Goal: Communication & Community: Answer question/provide support

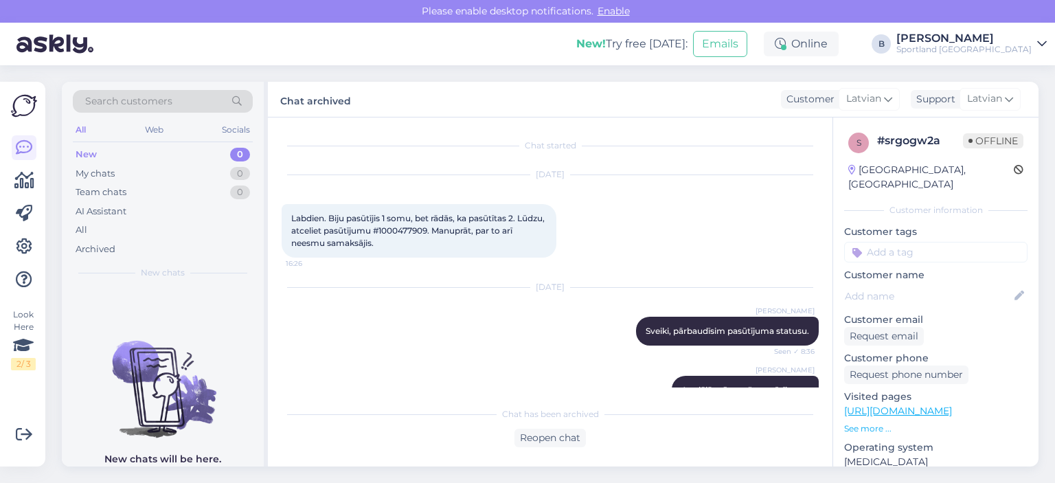
scroll to position [91, 0]
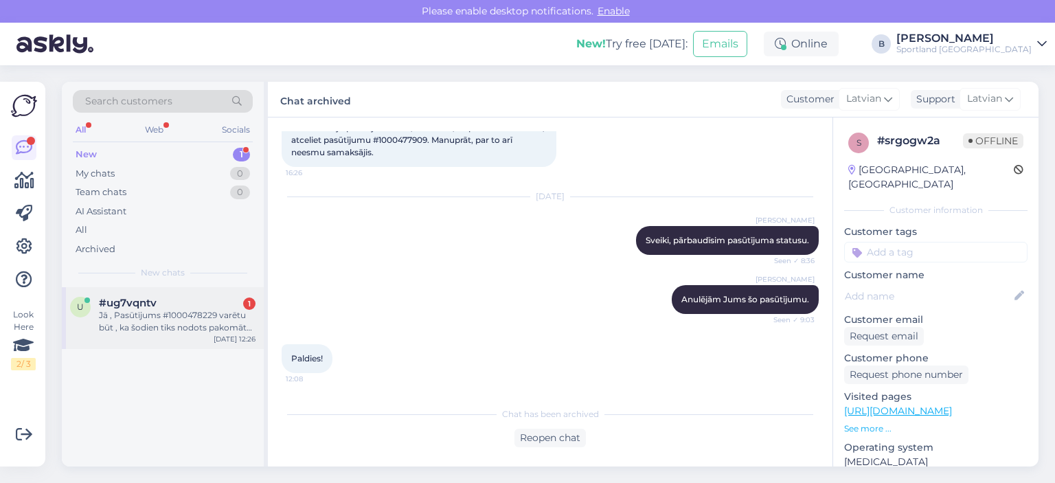
click at [174, 308] on div "#ug7vqntv 1" at bounding box center [177, 303] width 157 height 12
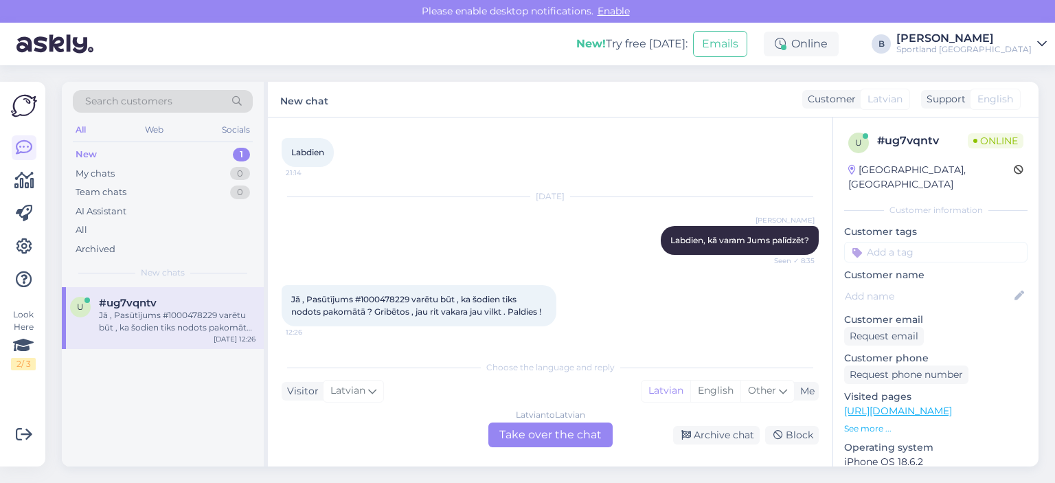
click at [568, 430] on div "Latvian to Latvian Take over the chat" at bounding box center [550, 434] width 124 height 25
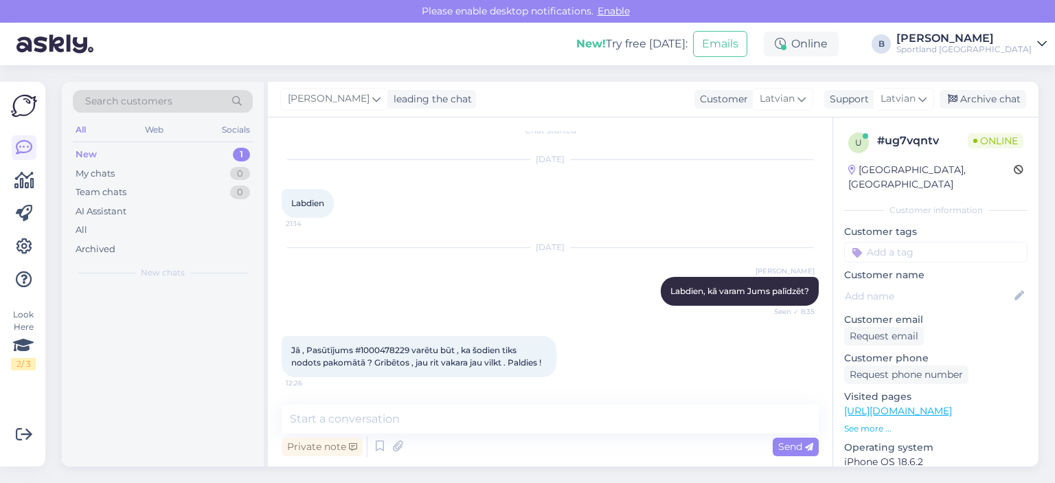
scroll to position [15, 0]
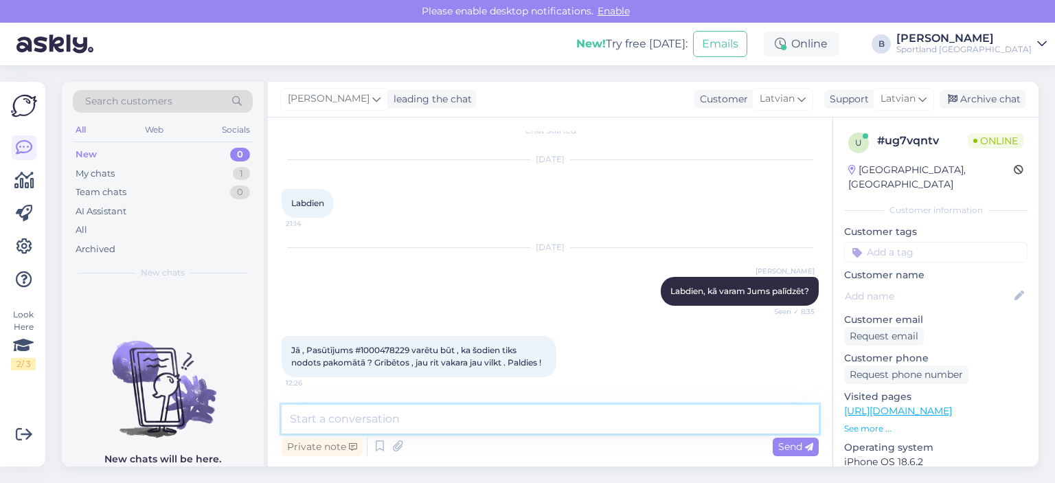
click at [568, 422] on textarea at bounding box center [550, 419] width 537 height 29
type textarea "Sveiki, pārbaudīsim"
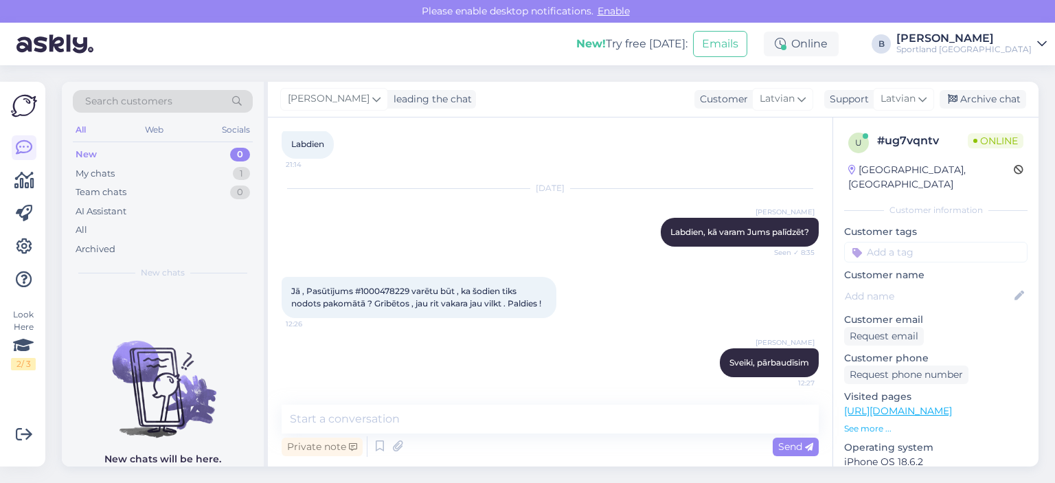
click at [369, 286] on span "Jā , Pasūtījums #1000478229 varētu būt , ka šodien tiks nodots pakomātā ? Gribē…" at bounding box center [416, 297] width 250 height 23
copy span "1000478229"
click at [455, 420] on textarea at bounding box center [550, 419] width 537 height 29
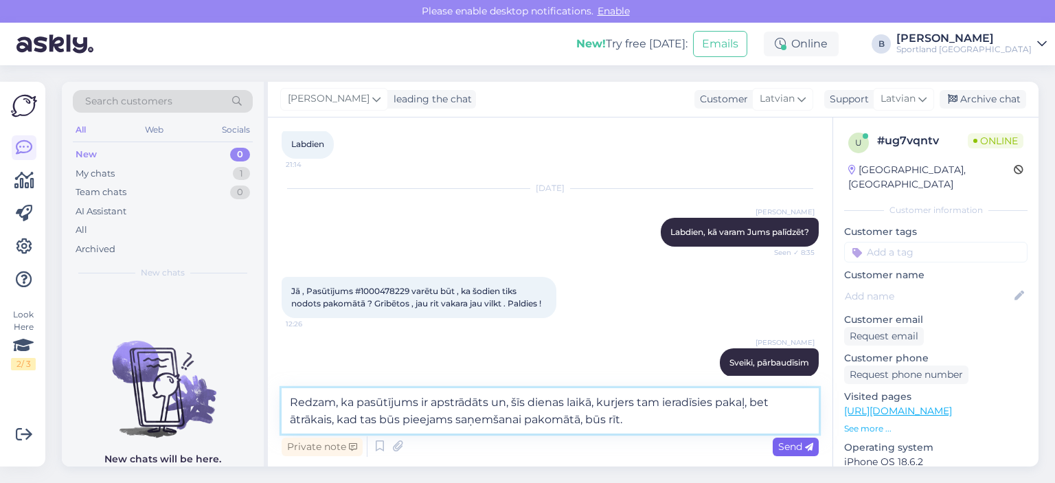
type textarea "Redzam, ka pasūtījums ir apstrādāts un, šīs dienas laikā, kurjers tam ieradīsie…"
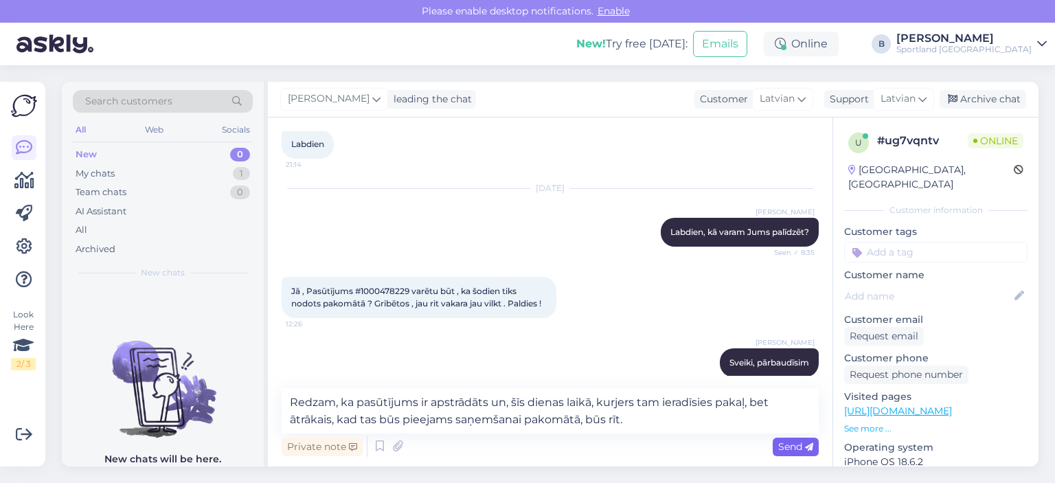
click at [812, 444] on icon at bounding box center [809, 447] width 8 height 8
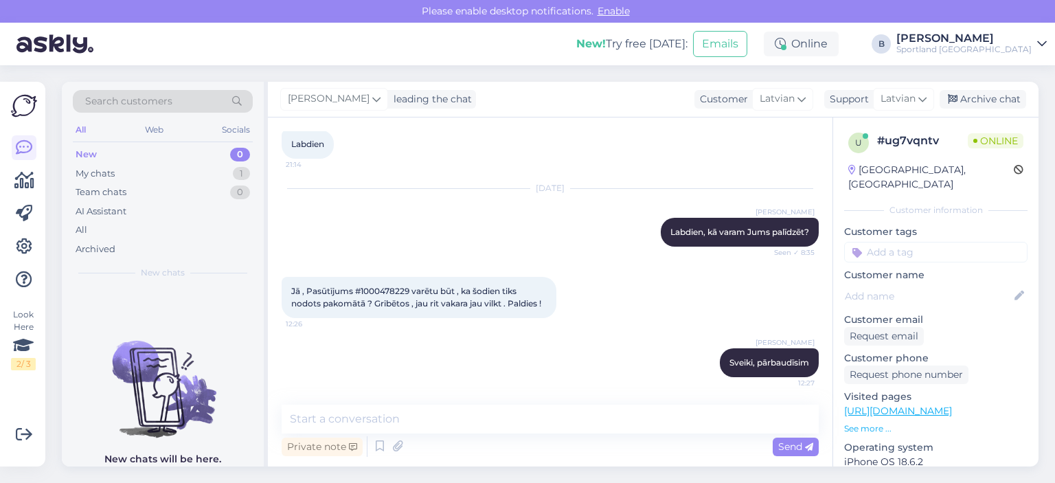
scroll to position [158, 0]
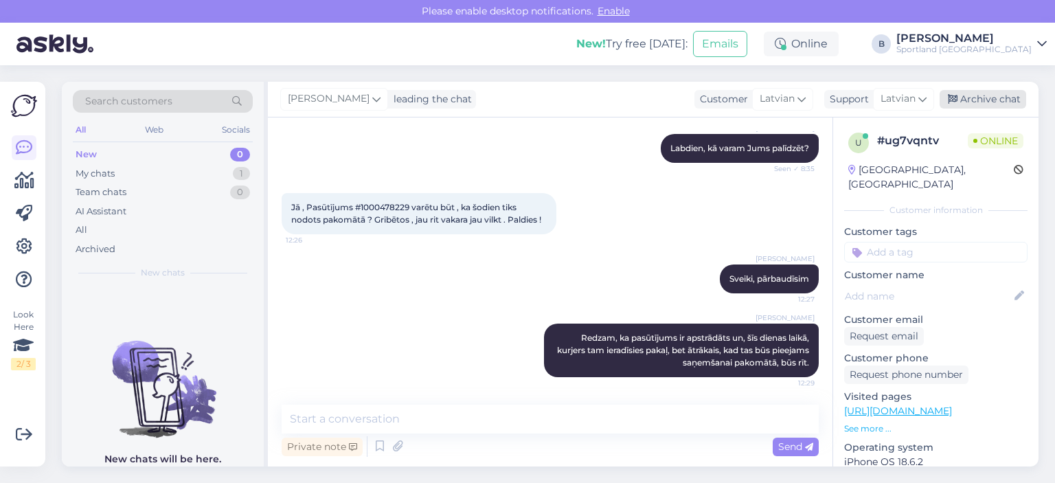
click at [983, 97] on div "Archive chat" at bounding box center [983, 99] width 87 height 19
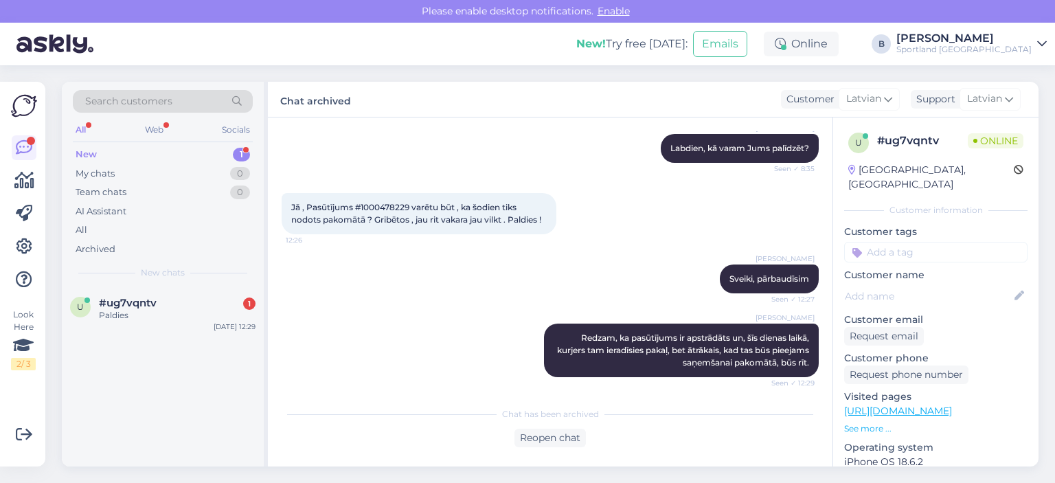
scroll to position [221, 0]
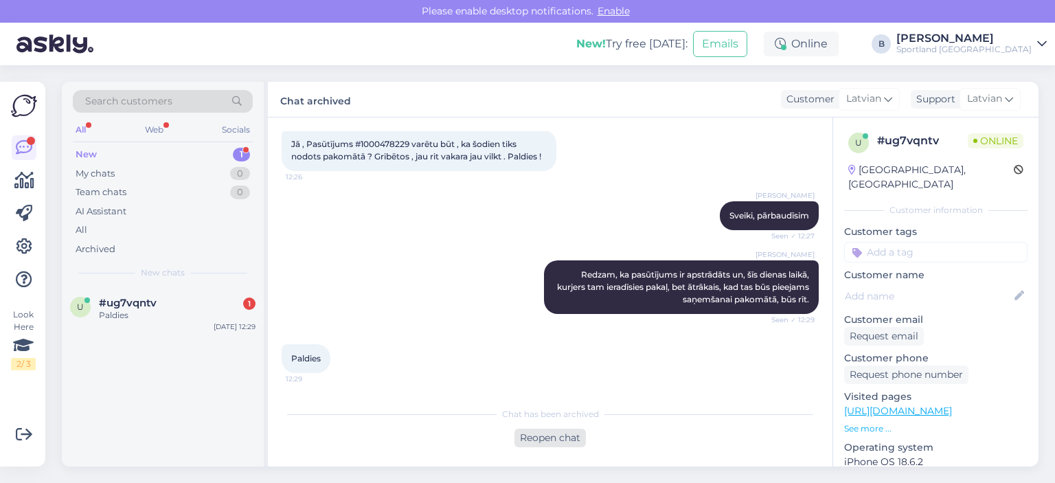
click at [567, 442] on div "Reopen chat" at bounding box center [550, 438] width 71 height 19
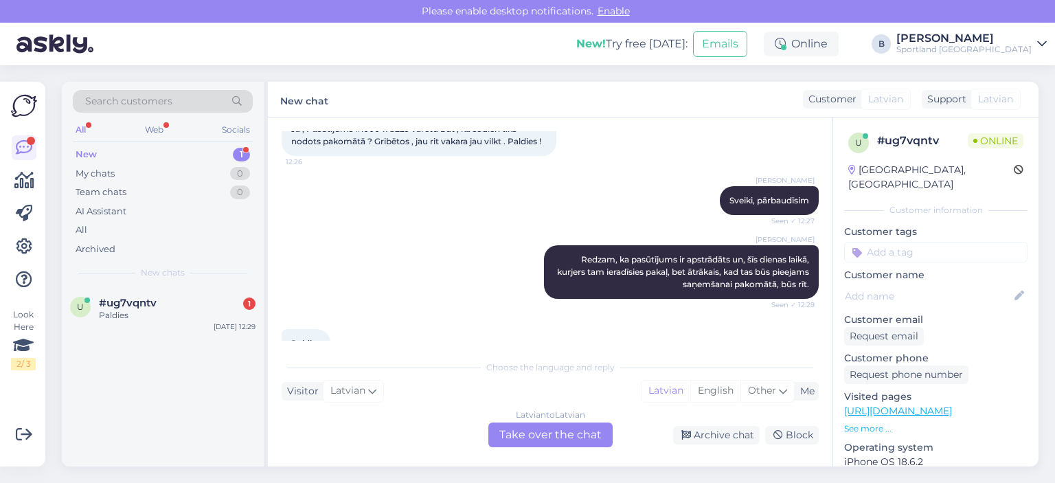
click at [566, 435] on div "Latvian to Latvian Take over the chat" at bounding box center [550, 434] width 124 height 25
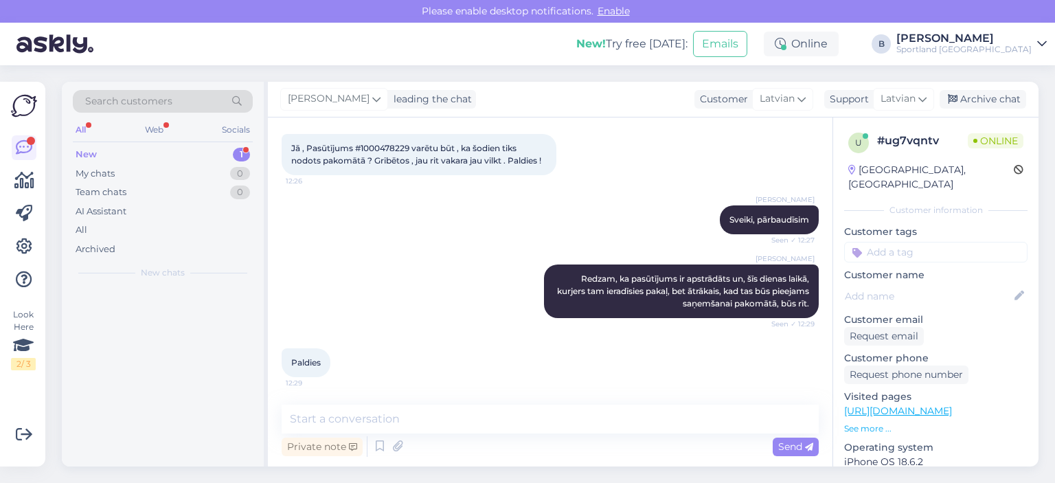
scroll to position [217, 0]
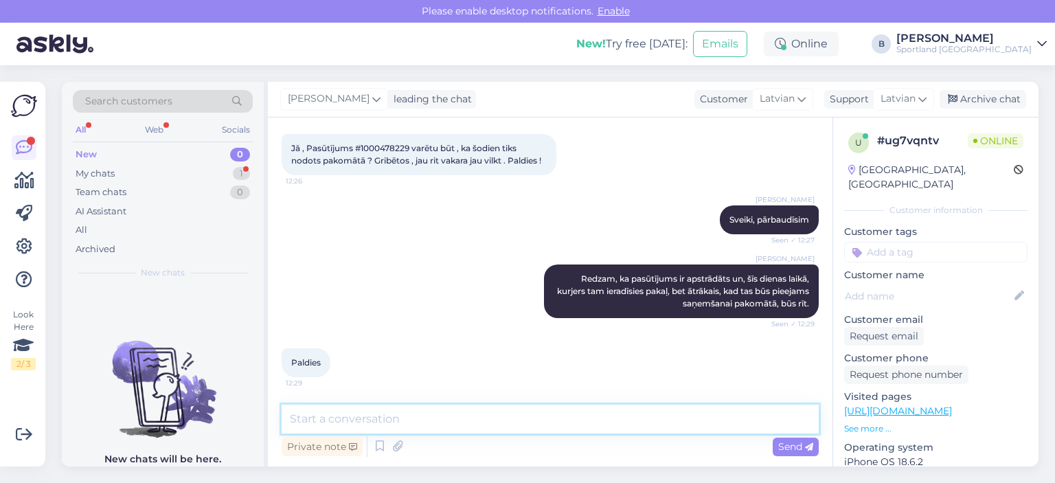
click at [566, 425] on textarea at bounding box center [550, 419] width 537 height 29
type textarea "Jauku Jums dienu!"
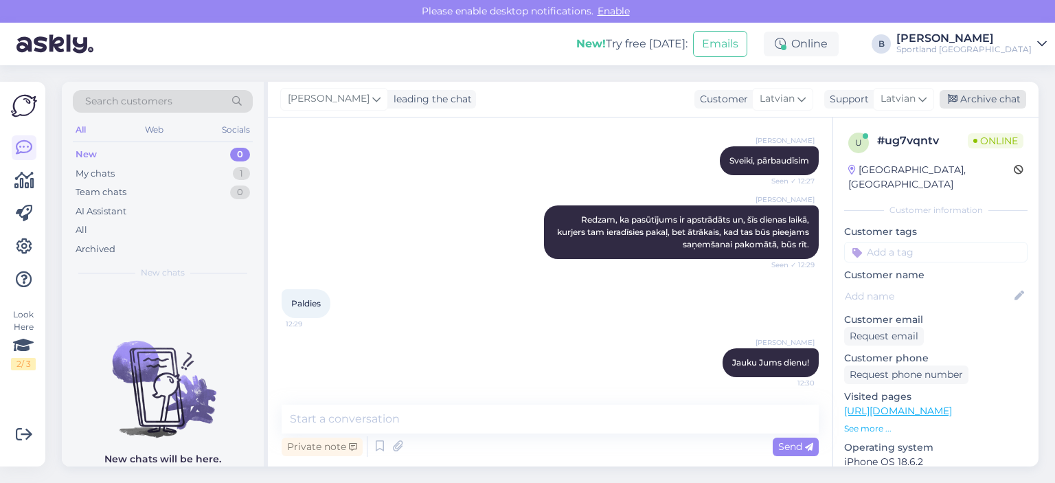
click at [973, 97] on div "Archive chat" at bounding box center [983, 99] width 87 height 19
